Goal: Navigation & Orientation: Find specific page/section

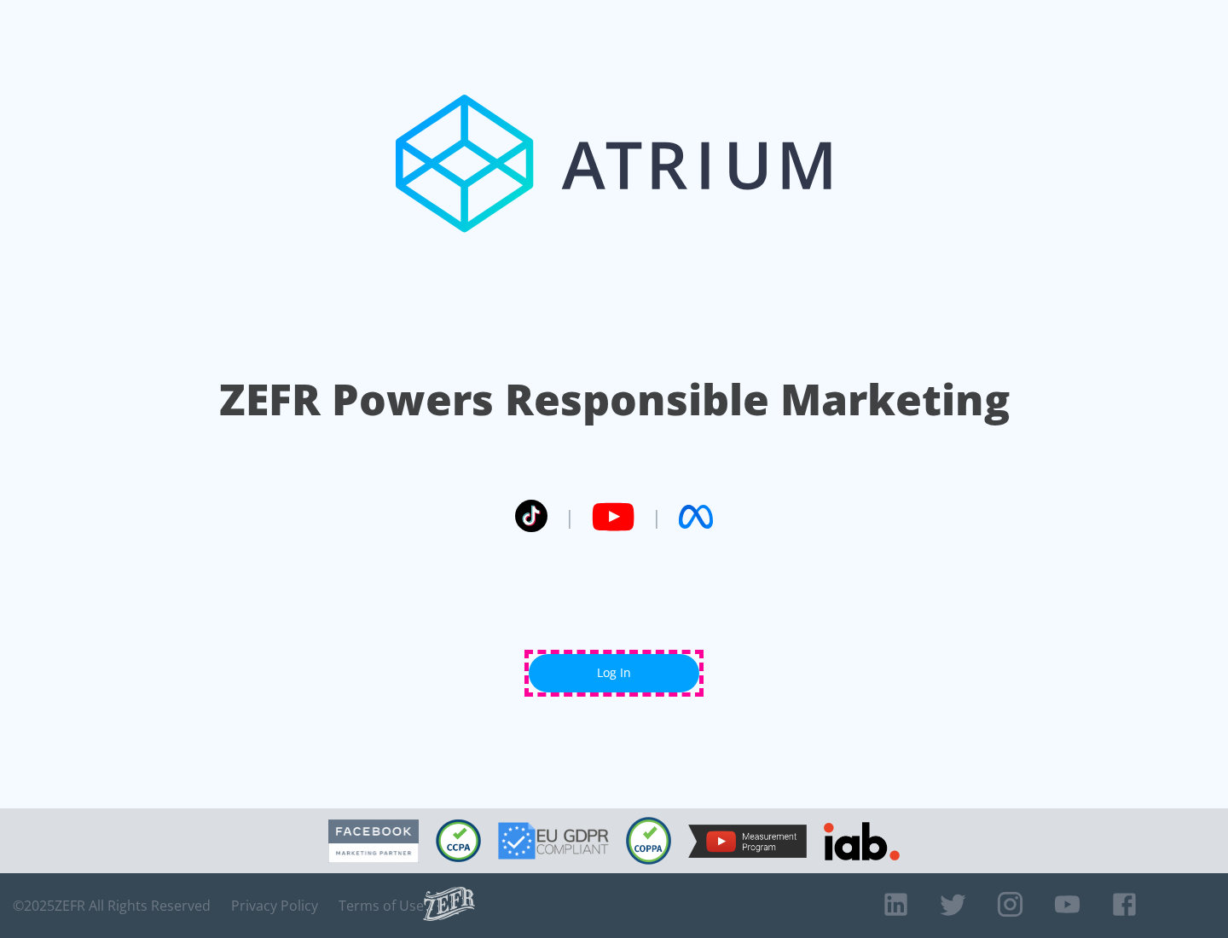
click at [614, 673] on link "Log In" at bounding box center [614, 673] width 171 height 38
